Goal: Find specific page/section: Find specific page/section

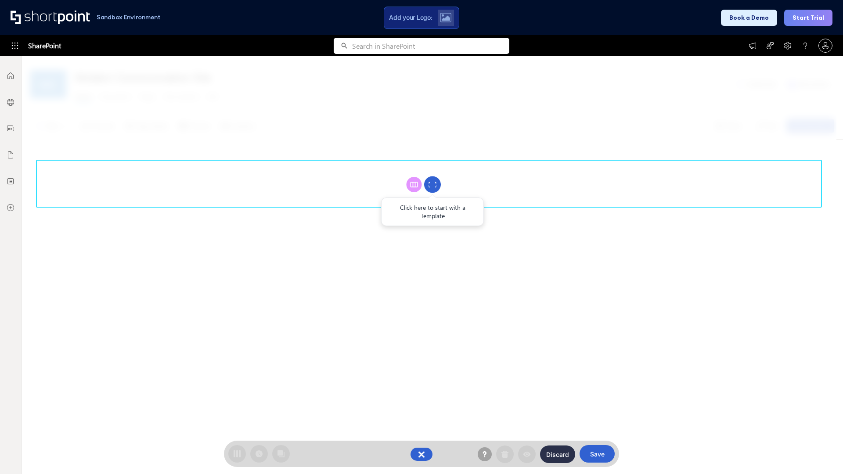
click at [433, 185] on circle at bounding box center [432, 185] width 17 height 17
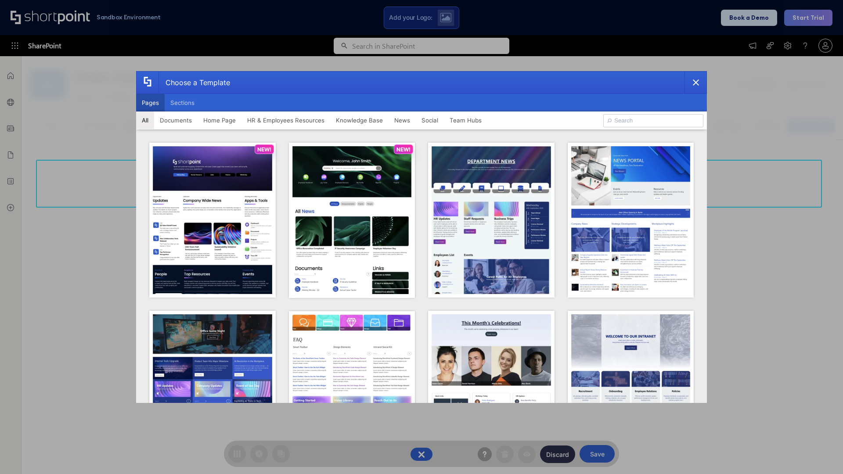
click at [150, 103] on button "Pages" at bounding box center [150, 103] width 29 height 18
type input "Intranet Layout 3"
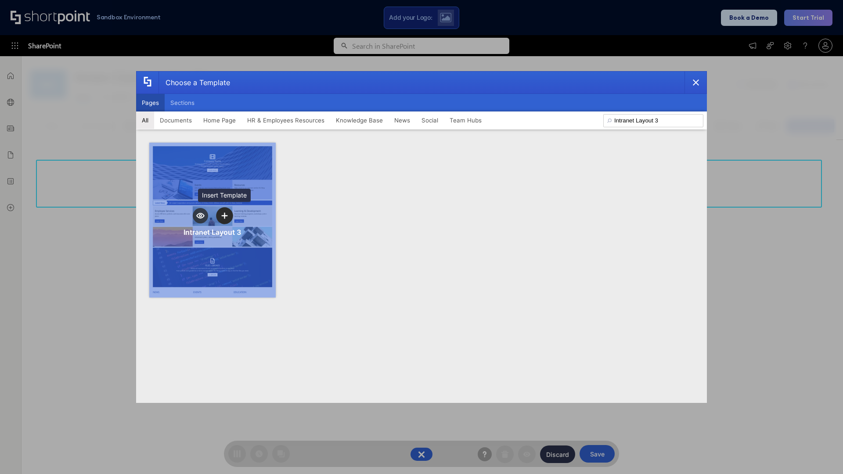
click at [224, 216] on icon "template selector" at bounding box center [224, 216] width 6 height 6
